Goal: Entertainment & Leisure: Consume media (video, audio)

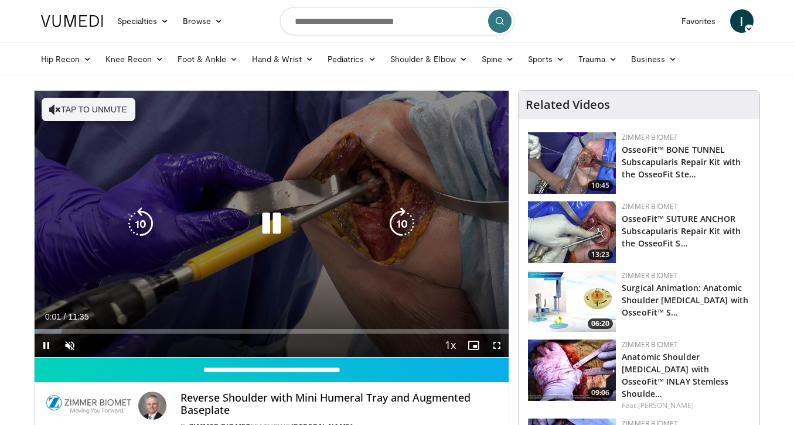
click at [402, 209] on icon "Video Player" at bounding box center [401, 223] width 33 height 33
click at [402, 210] on icon "Video Player" at bounding box center [401, 223] width 33 height 33
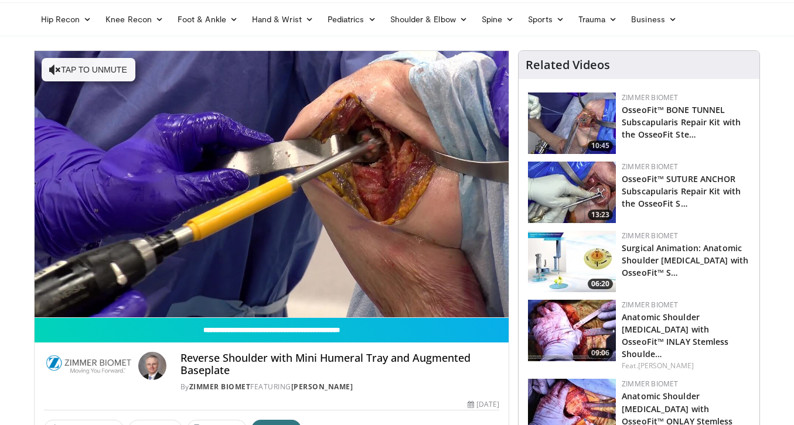
scroll to position [39, 0]
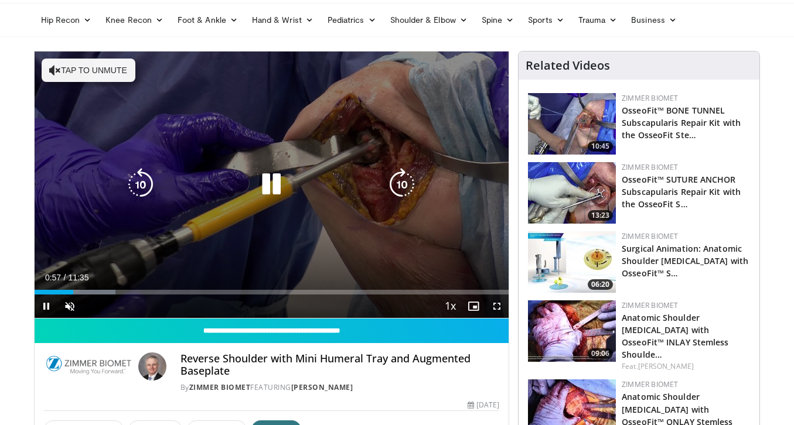
click at [316, 190] on div "Video Player" at bounding box center [271, 184] width 285 height 23
click at [424, 234] on div "20 seconds Tap to unmute" at bounding box center [272, 185] width 474 height 266
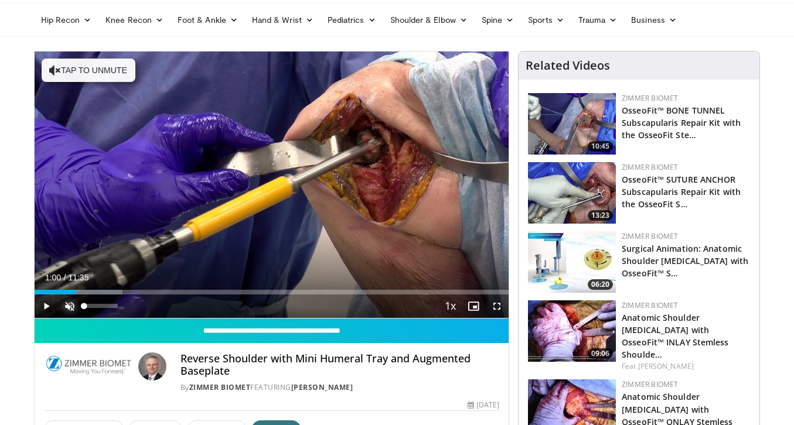
click at [73, 307] on span "Video Player" at bounding box center [69, 306] width 23 height 23
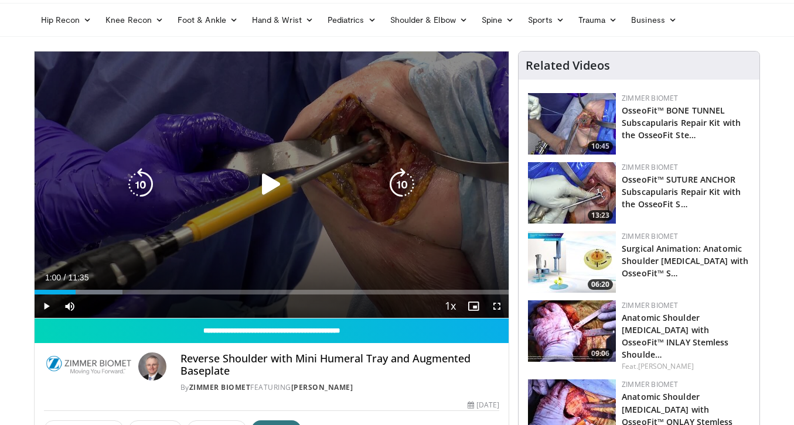
click at [192, 258] on div "20 seconds Tap to unmute" at bounding box center [272, 185] width 474 height 266
click at [275, 183] on icon "Video Player" at bounding box center [271, 184] width 33 height 33
